Goal: Obtain resource: Download file/media

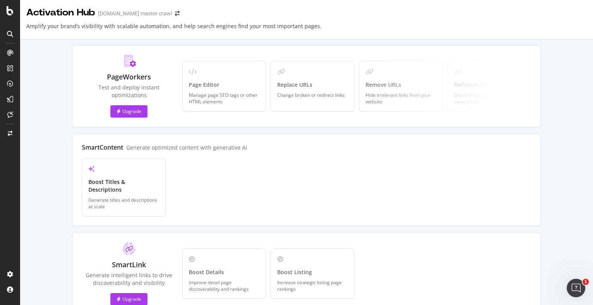
click at [12, 34] on icon at bounding box center [10, 34] width 6 height 6
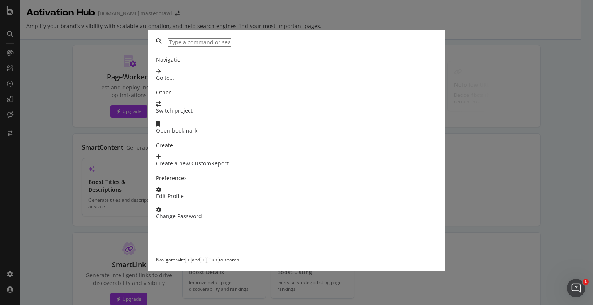
click at [85, 108] on div "Navigation Go to... Other Switch project Open bookmark Create Create a new Cust…" at bounding box center [296, 152] width 593 height 305
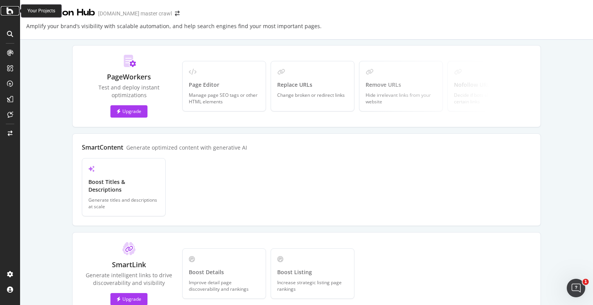
click at [11, 8] on icon at bounding box center [10, 10] width 7 height 9
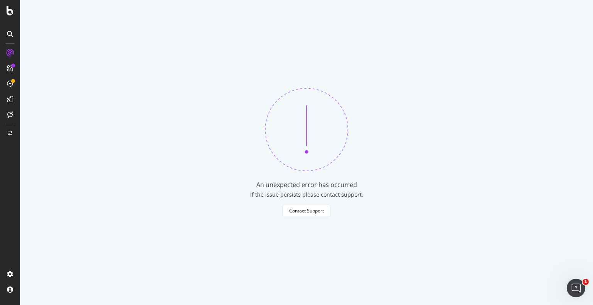
click at [9, 34] on icon at bounding box center [10, 34] width 6 height 6
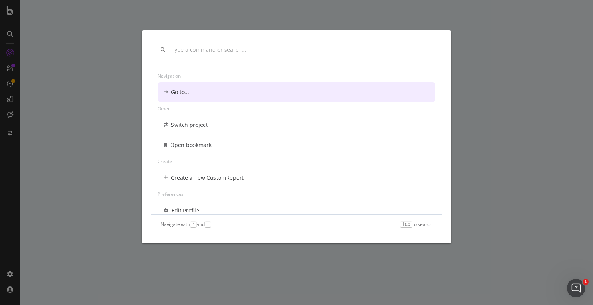
click at [192, 85] on div "Go to..." at bounding box center [296, 92] width 278 height 20
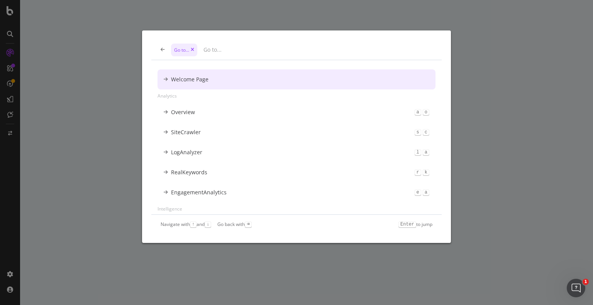
click at [158, 48] on div "Go to..." at bounding box center [296, 50] width 290 height 20
click at [160, 49] on div "Go to..." at bounding box center [296, 50] width 290 height 20
click at [101, 92] on div "Go to... Welcome Page Analytics Overview a o SiteCrawler s c LogAnalyzer l a Re…" at bounding box center [296, 152] width 593 height 305
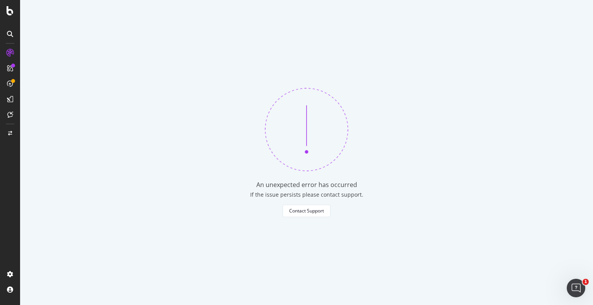
click at [8, 16] on div at bounding box center [10, 152] width 20 height 305
click at [10, 8] on icon at bounding box center [10, 10] width 7 height 9
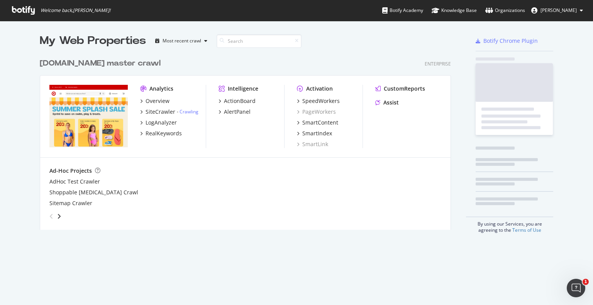
scroll to position [175, 411]
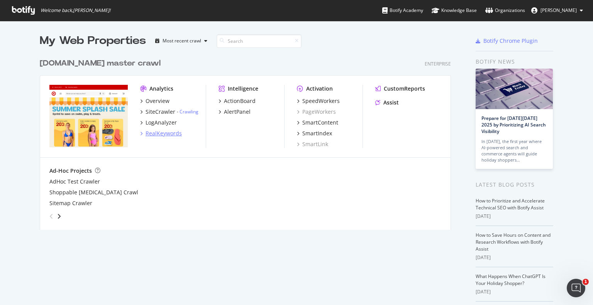
click at [149, 133] on div "RealKeywords" at bounding box center [163, 134] width 36 height 8
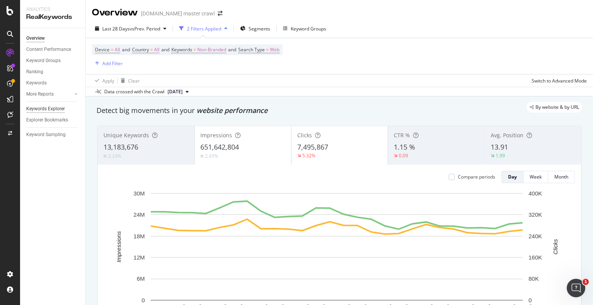
click at [47, 110] on div "Keywords Explorer" at bounding box center [45, 109] width 39 height 8
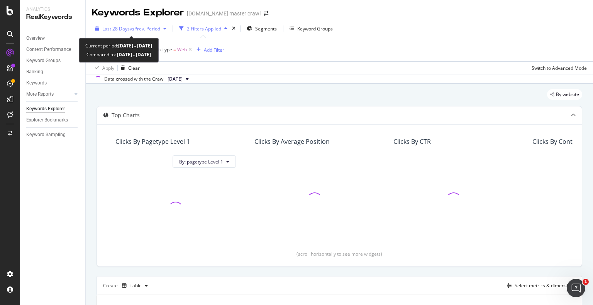
click at [134, 30] on span "vs Prev. Period" at bounding box center [145, 28] width 30 height 7
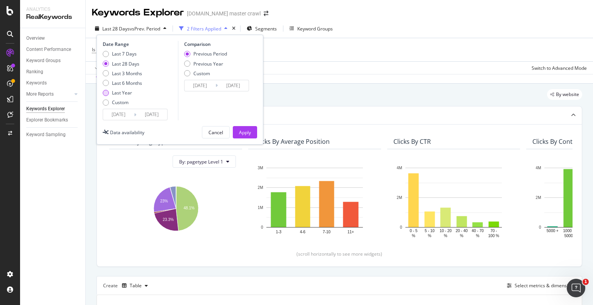
click at [113, 95] on div "Last Year" at bounding box center [122, 92] width 20 height 7
type input "2024/09/22"
type input "2023/09/23"
type input "2024/09/21"
click at [192, 63] on div "Previous Year" at bounding box center [205, 64] width 43 height 7
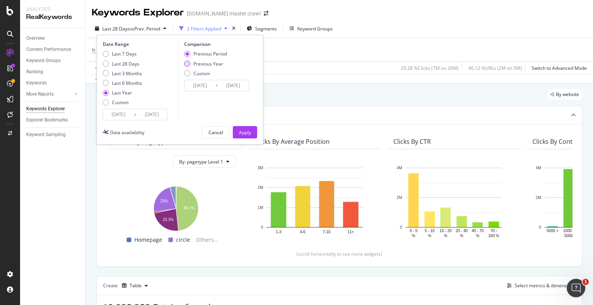
type input "2023/09/24"
type input "2024/09/22"
click at [194, 52] on div "Previous Period" at bounding box center [210, 54] width 34 height 7
type input "2023/09/23"
type input "2024/09/21"
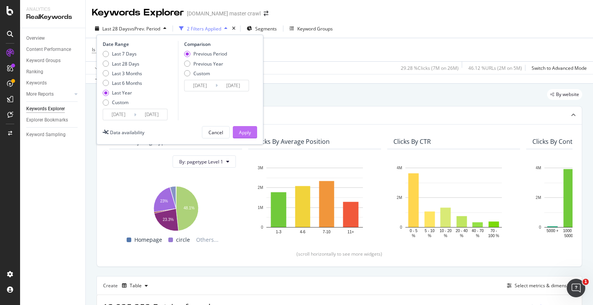
click at [243, 131] on div "Apply" at bounding box center [245, 132] width 12 height 7
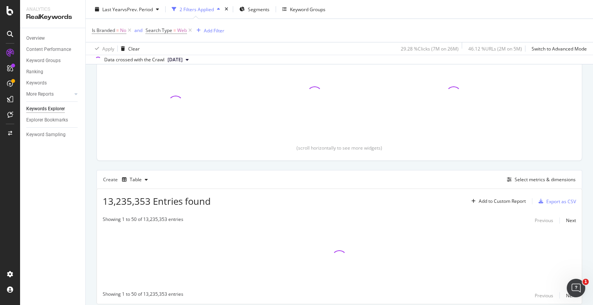
scroll to position [106, 0]
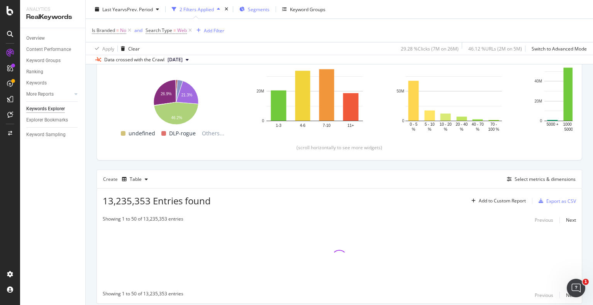
click at [249, 10] on div "Segments" at bounding box center [254, 9] width 30 height 12
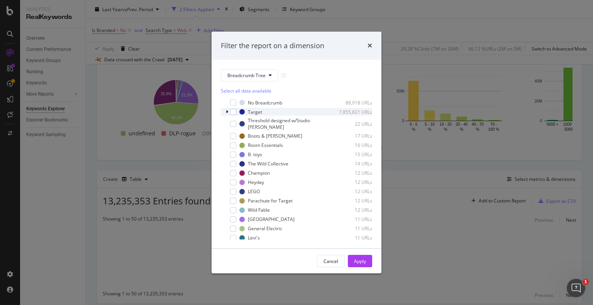
click at [228, 112] on icon "modal" at bounding box center [227, 112] width 2 height 5
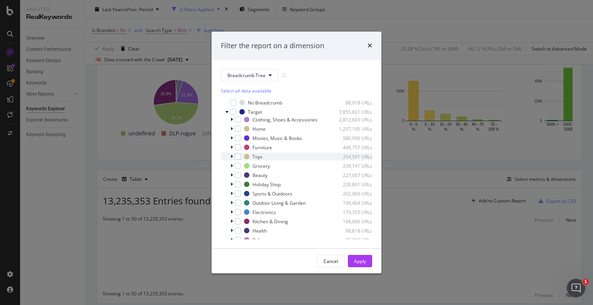
click at [232, 157] on icon "modal" at bounding box center [231, 156] width 2 height 5
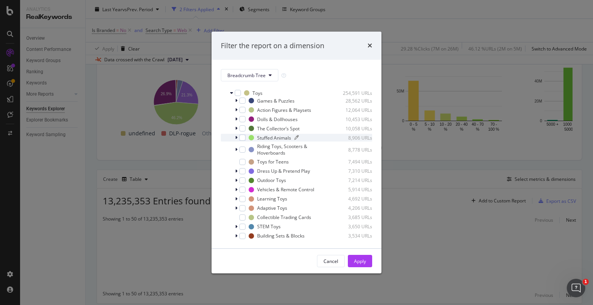
scroll to position [63, 0]
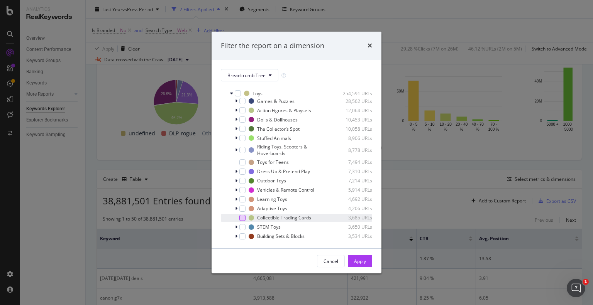
click at [240, 216] on div "modal" at bounding box center [242, 218] width 6 height 6
click at [356, 259] on div "Apply" at bounding box center [360, 261] width 12 height 7
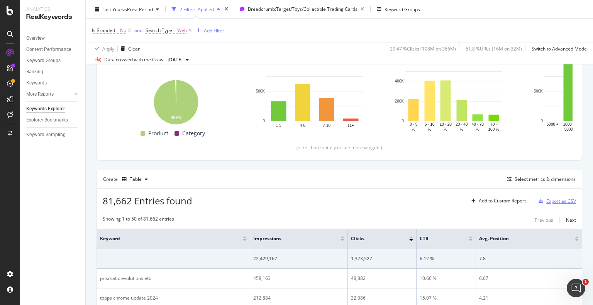
click at [547, 203] on div "Export as CSV" at bounding box center [561, 201] width 30 height 7
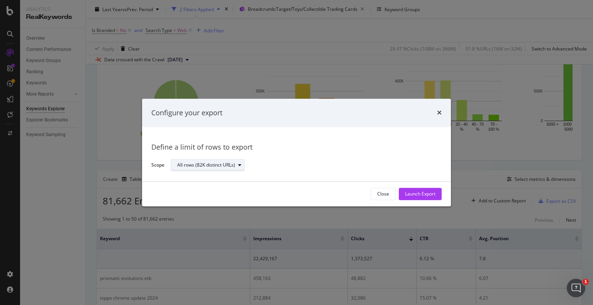
click at [235, 165] on div "modal" at bounding box center [239, 165] width 9 height 5
click at [280, 159] on div "All rows (82K distinct URLs)" at bounding box center [303, 166] width 265 height 14
click at [417, 194] on div "Launch Export" at bounding box center [420, 194] width 30 height 7
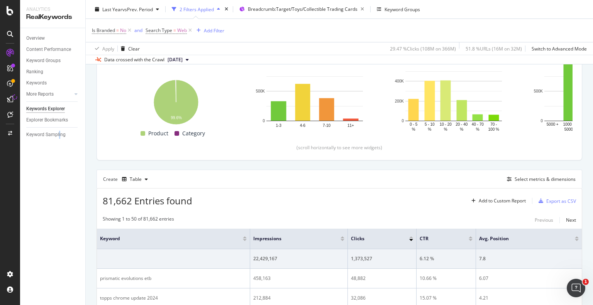
drag, startPoint x: 37, startPoint y: 129, endPoint x: 59, endPoint y: 247, distance: 120.0
click at [59, 247] on div "Overview Content Performance Keyword Groups Ranking Keywords More Reports Count…" at bounding box center [52, 166] width 65 height 277
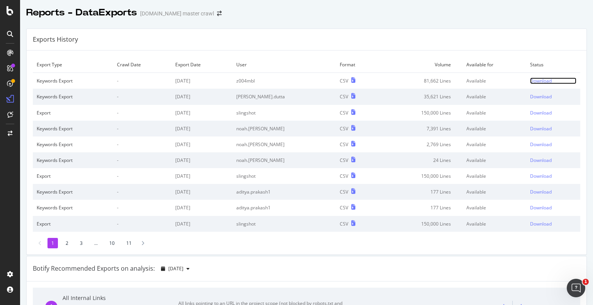
click at [530, 82] on div "Download" at bounding box center [541, 81] width 22 height 7
